Goal: Task Accomplishment & Management: Complete application form

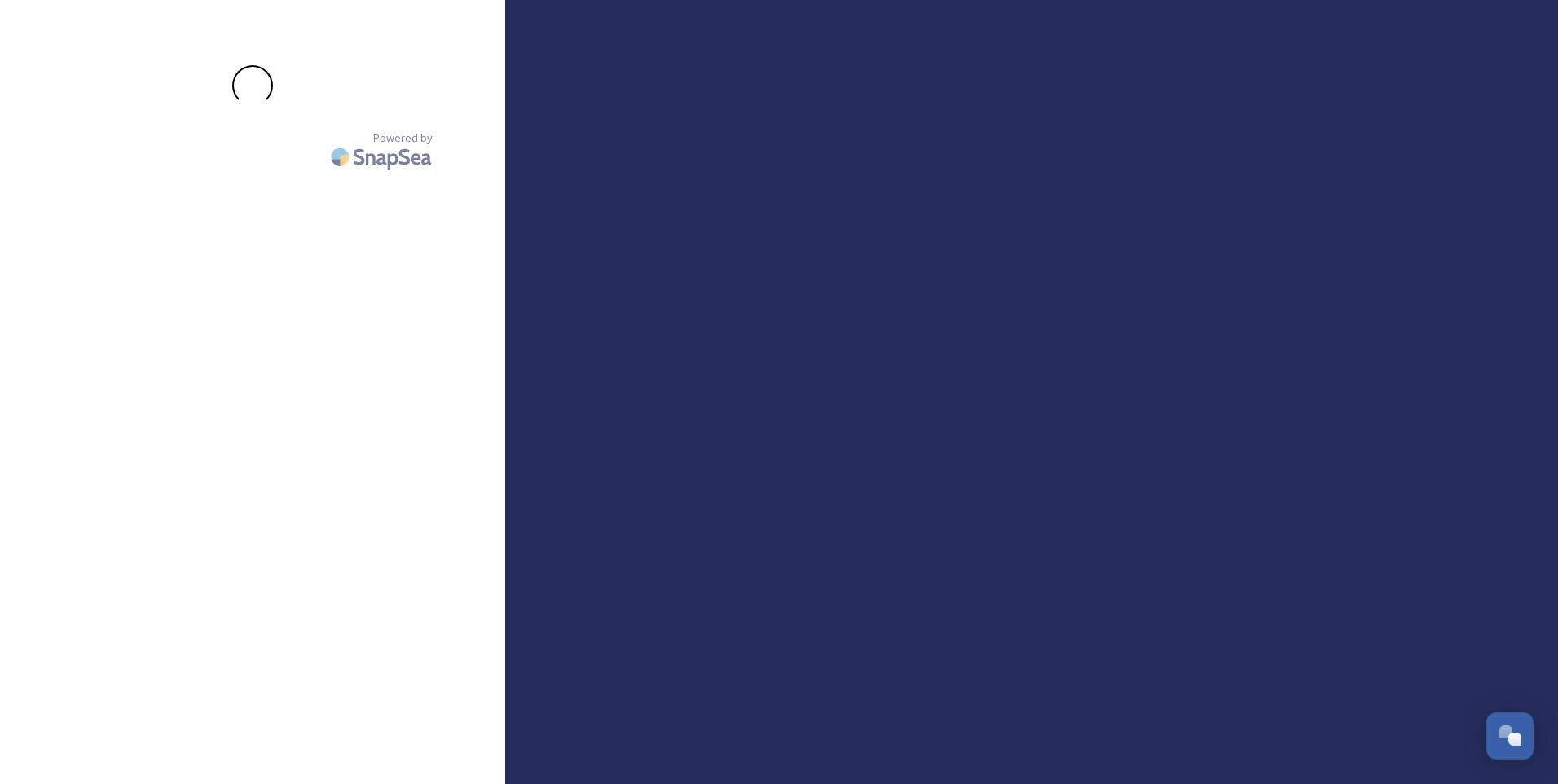
drag, startPoint x: 0, startPoint y: 0, endPoint x: 1229, endPoint y: 396, distance: 1291.2
drag, startPoint x: 1229, startPoint y: 396, endPoint x: 1147, endPoint y: 397, distance: 82.0
click at [1147, 397] on div at bounding box center [1031, 392] width 1053 height 784
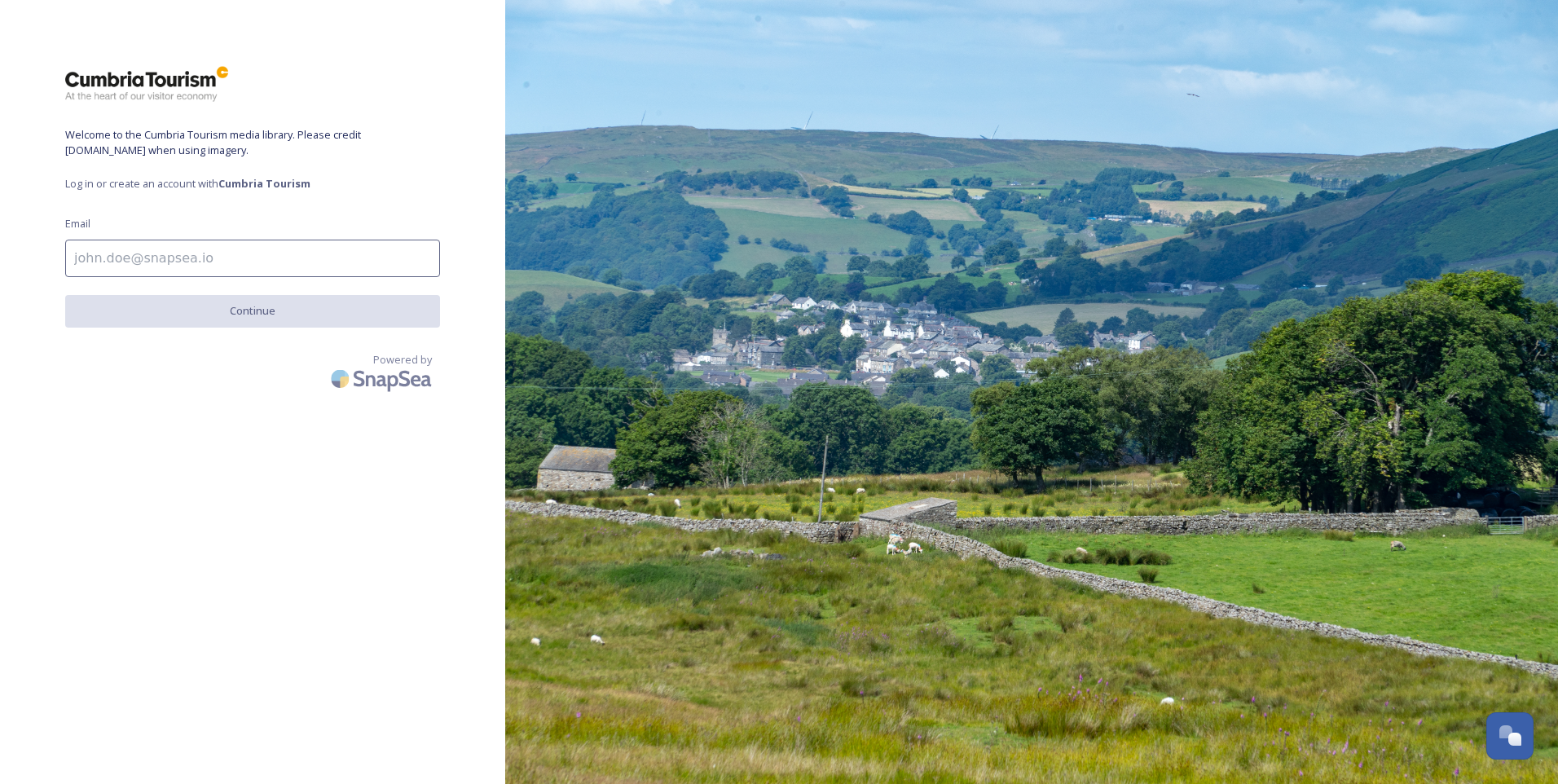
click at [96, 262] on input at bounding box center [252, 258] width 375 height 38
type input "[PERSON_NAME][EMAIL_ADDRESS][DOMAIN_NAME][PERSON_NAME]"
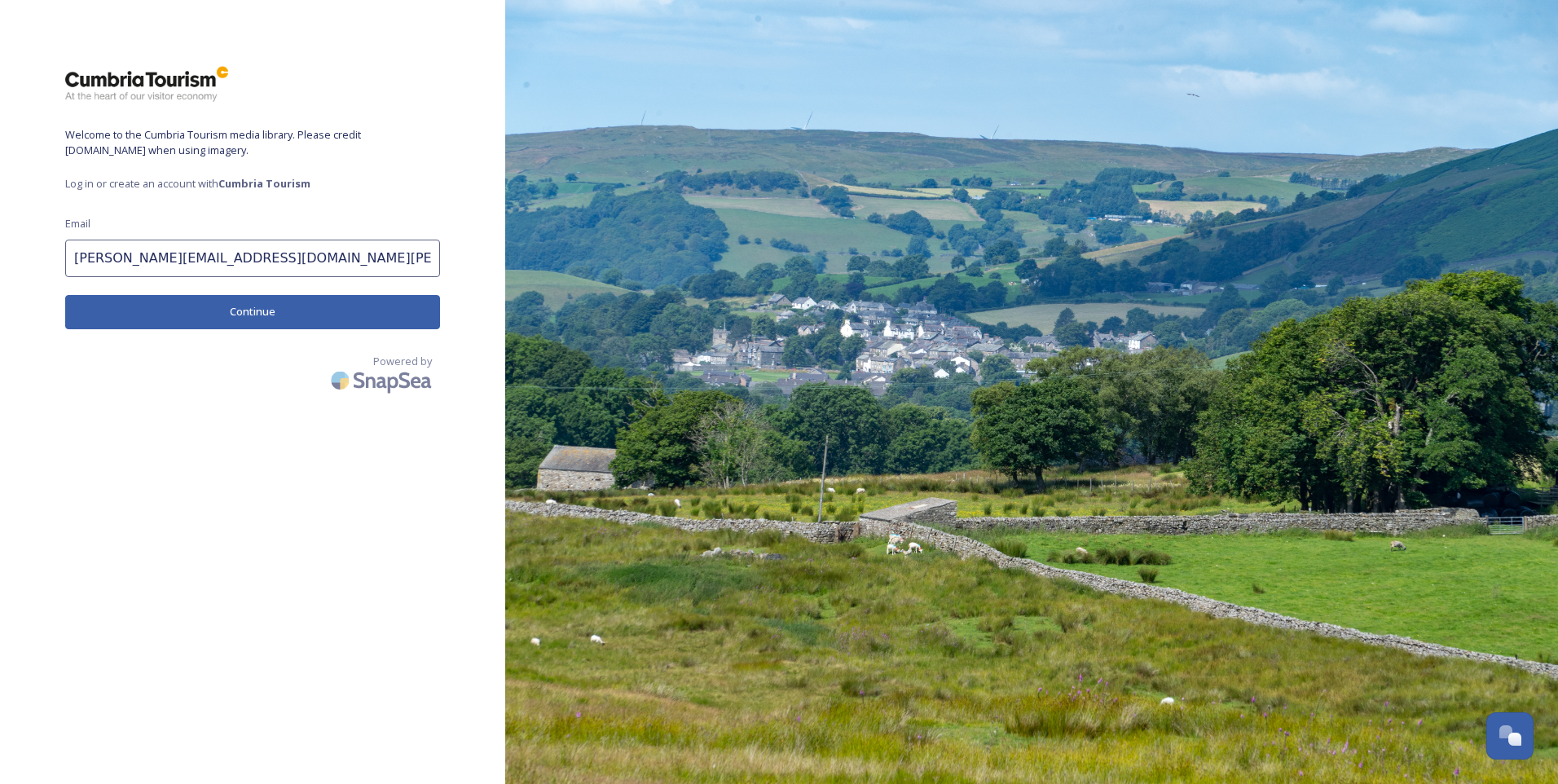
click at [238, 313] on button "Continue" at bounding box center [252, 312] width 375 height 33
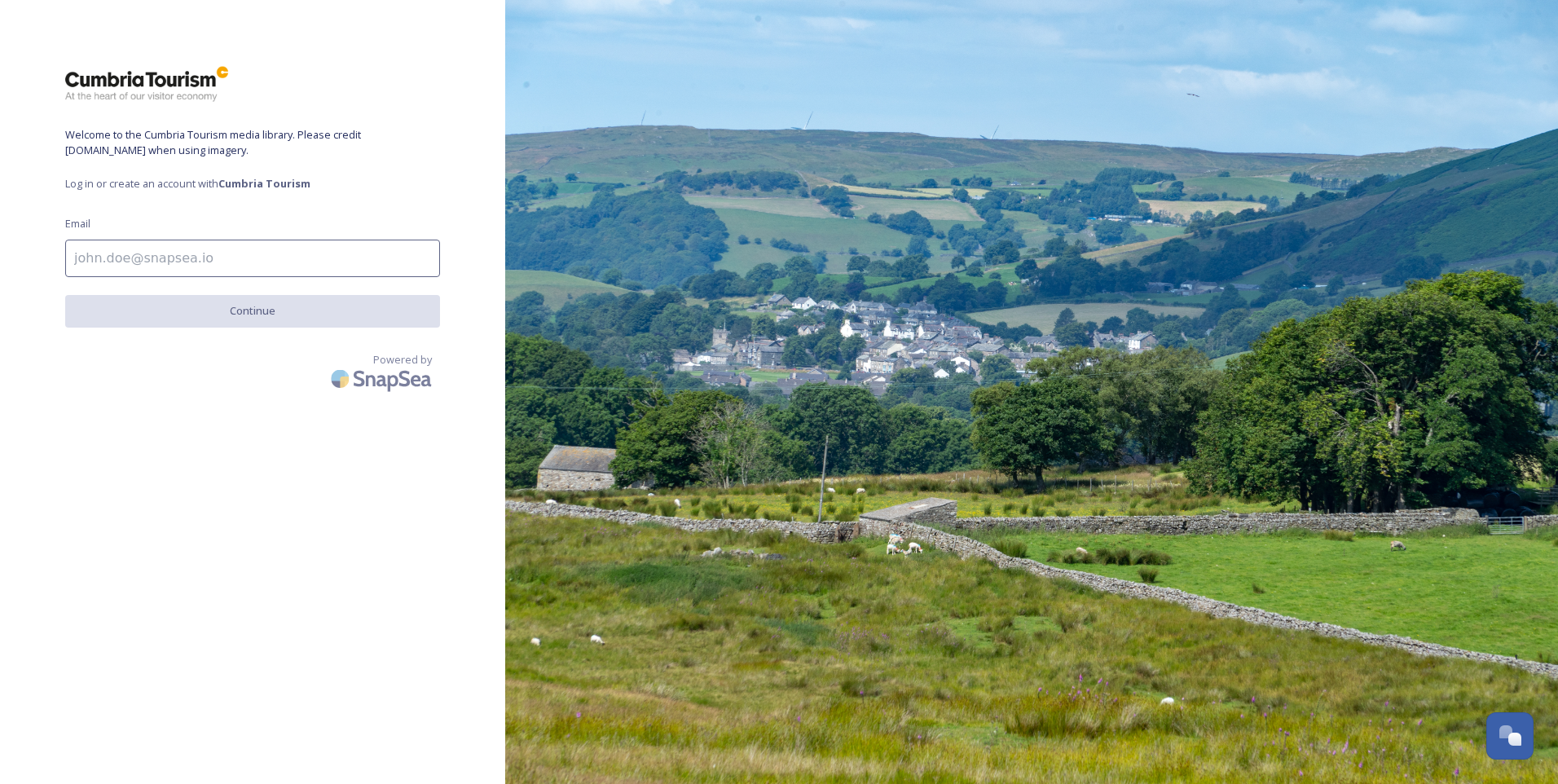
click at [169, 260] on input at bounding box center [252, 258] width 375 height 38
type input "[PERSON_NAME][EMAIL_ADDRESS][DOMAIN_NAME][PERSON_NAME]"
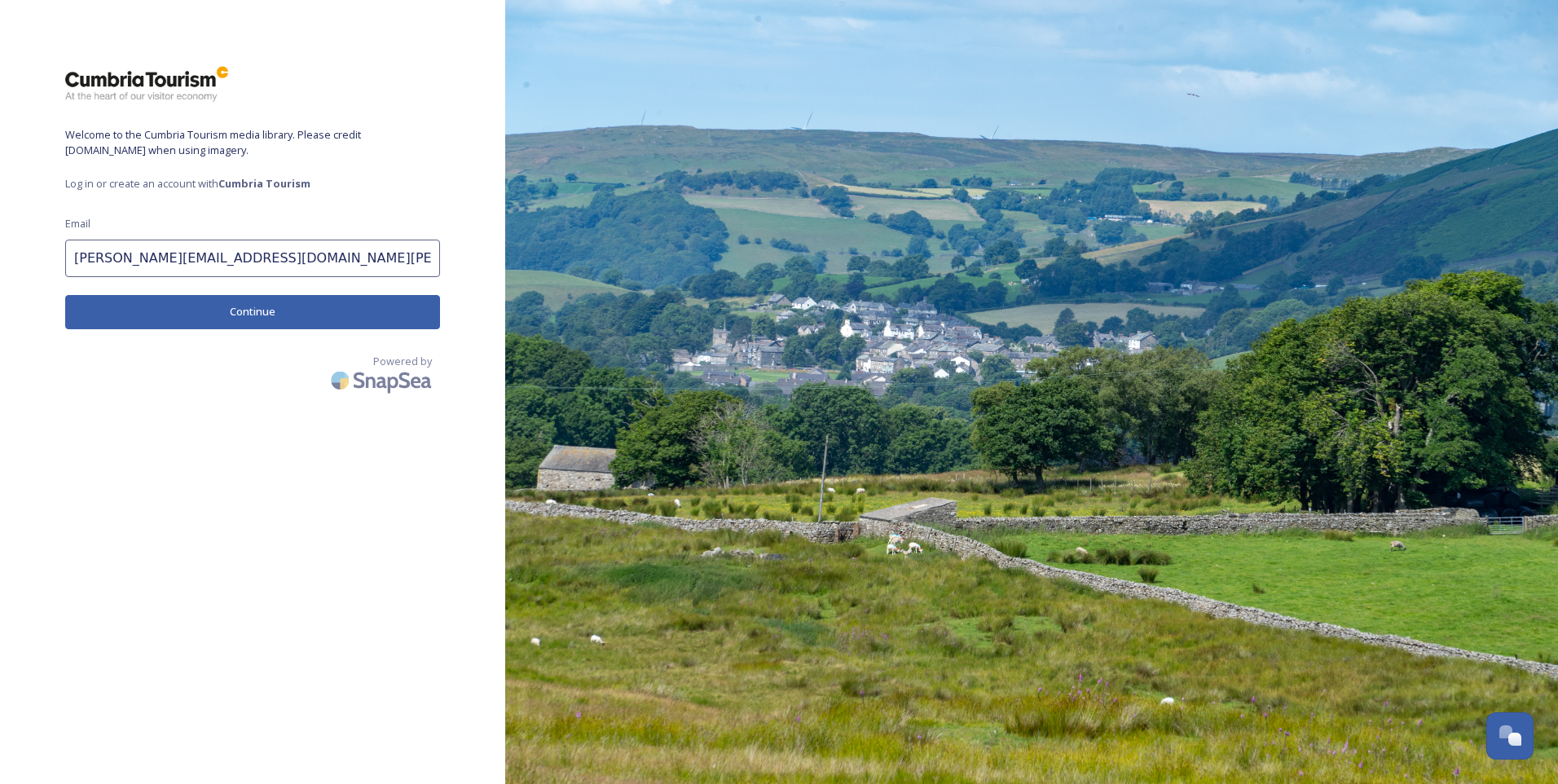
click at [184, 313] on button "Continue" at bounding box center [252, 312] width 375 height 33
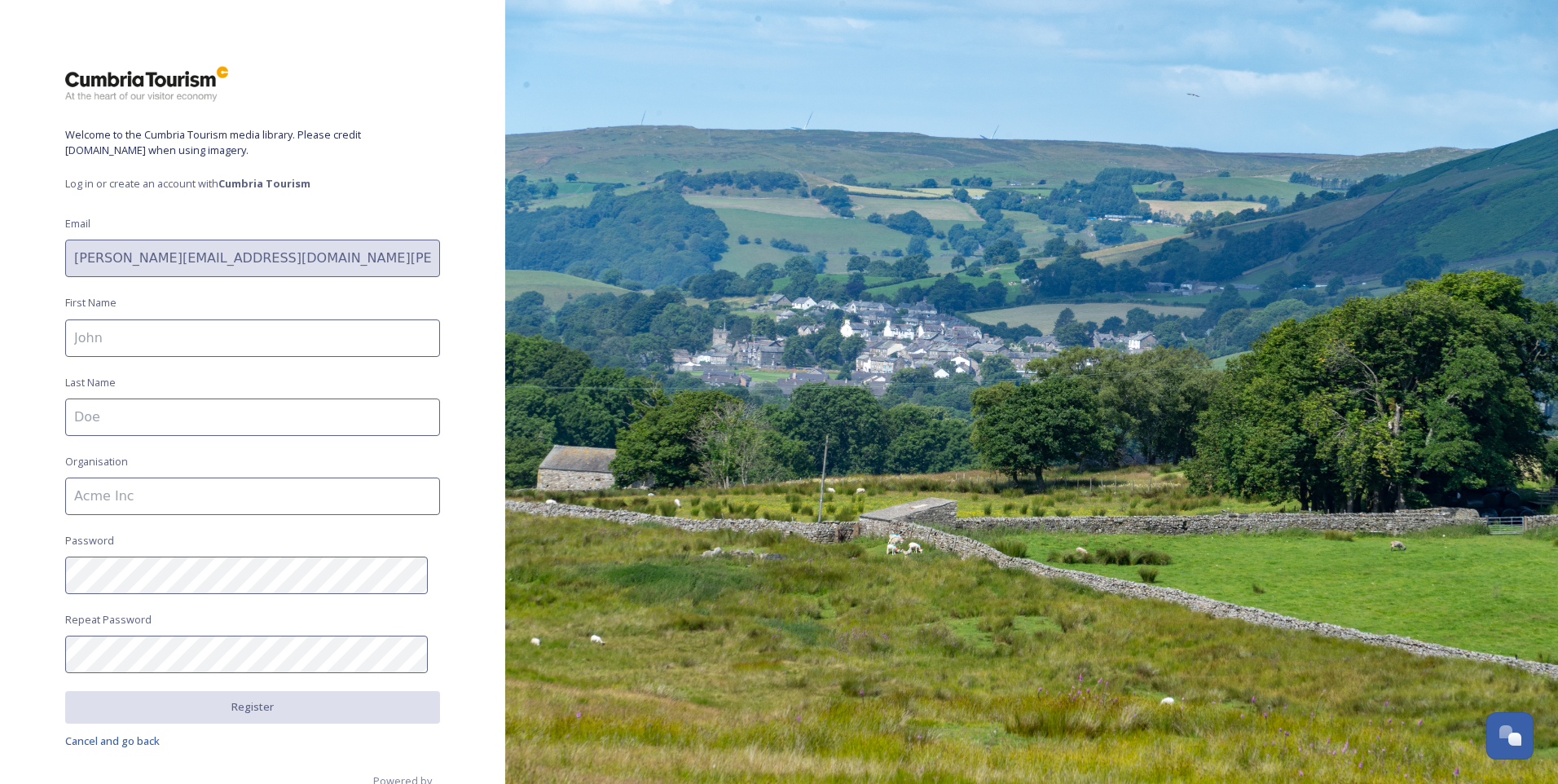
click at [156, 328] on input at bounding box center [252, 338] width 375 height 38
type input "[PERSON_NAME]"
type input "holden"
type input "[PERSON_NAME][GEOGRAPHIC_DATA]"
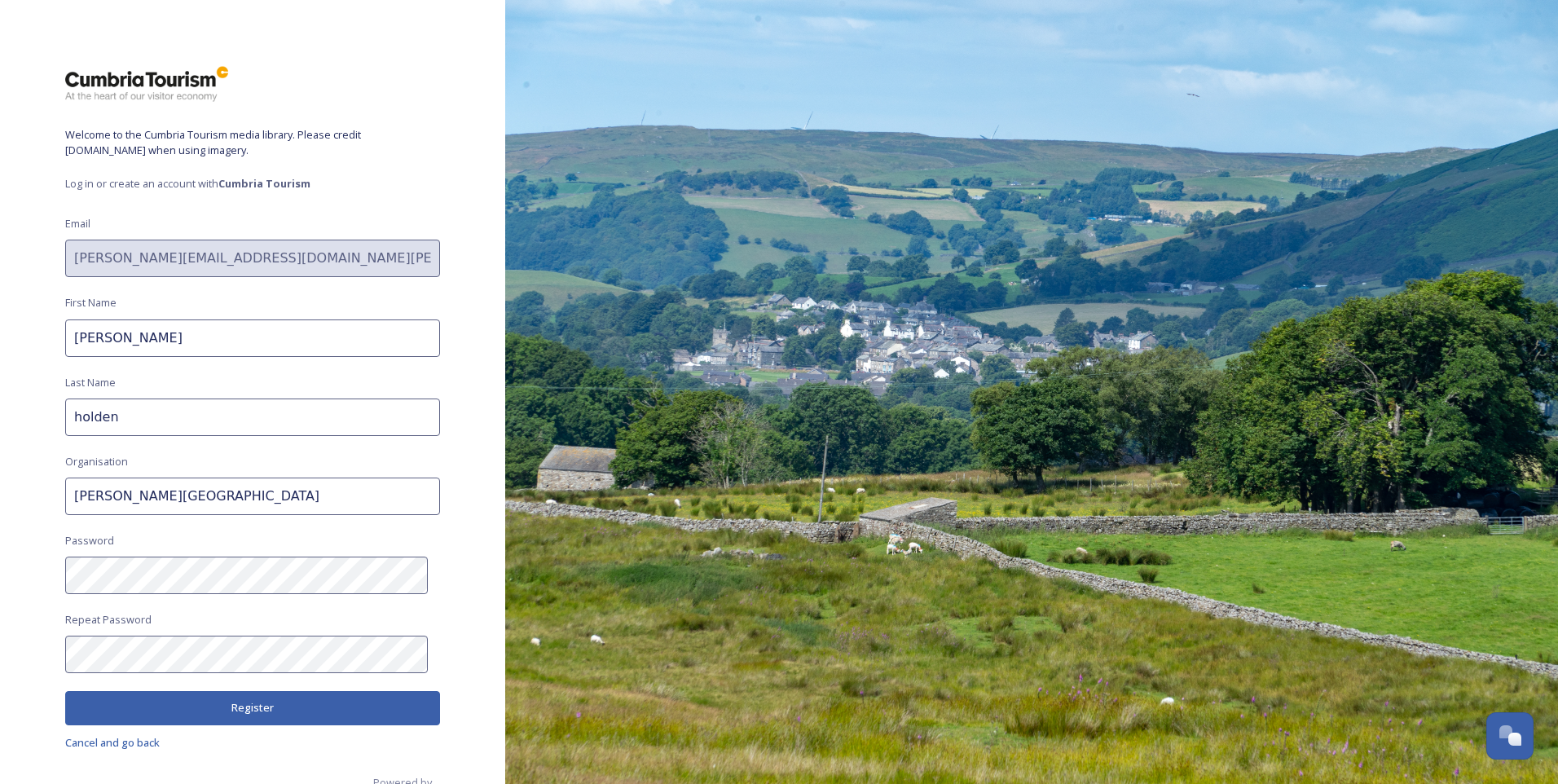
click at [312, 703] on button "Register" at bounding box center [252, 707] width 375 height 33
